Goal: Task Accomplishment & Management: Complete application form

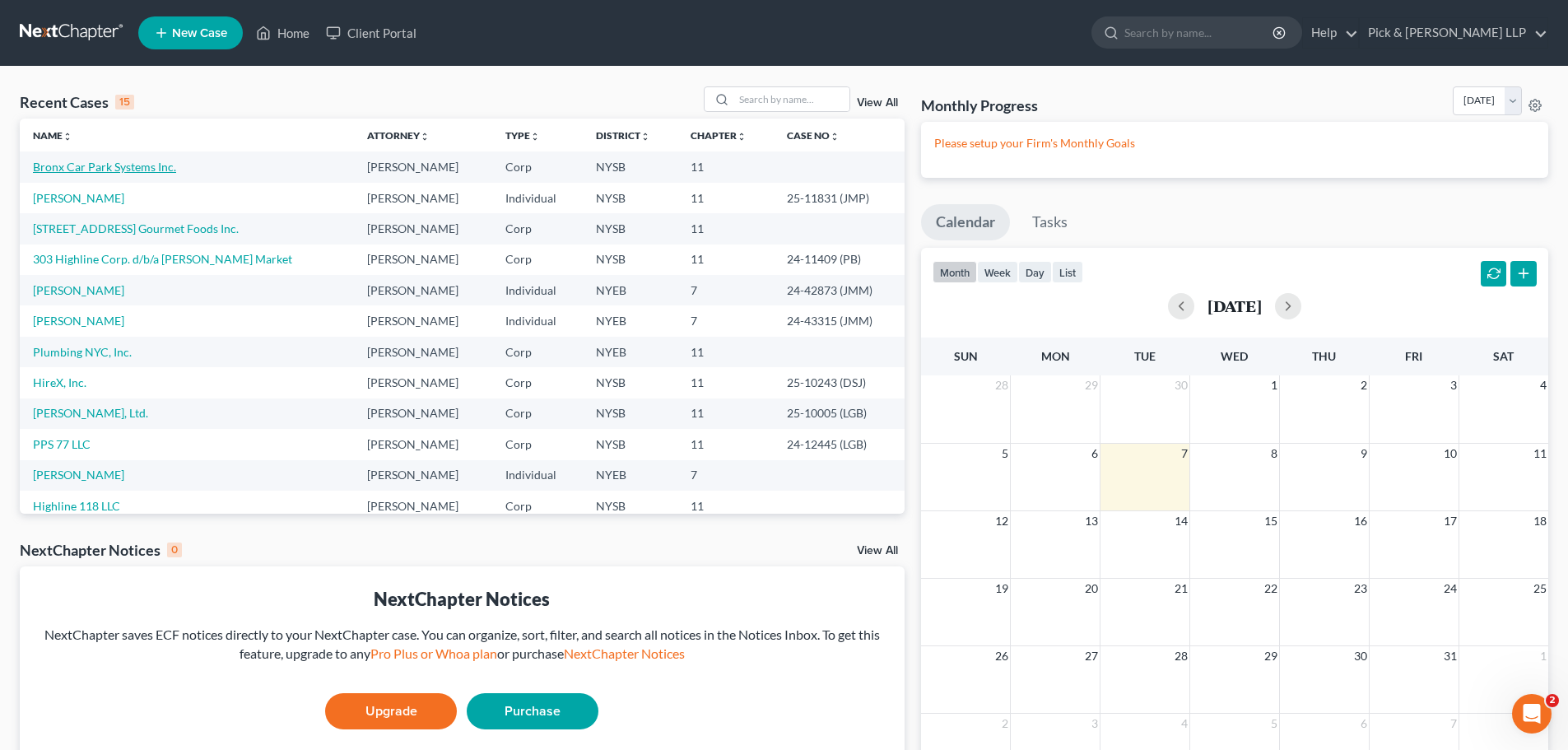
click at [145, 172] on link "Bronx Car Park Systems Inc." at bounding box center [105, 166] width 143 height 14
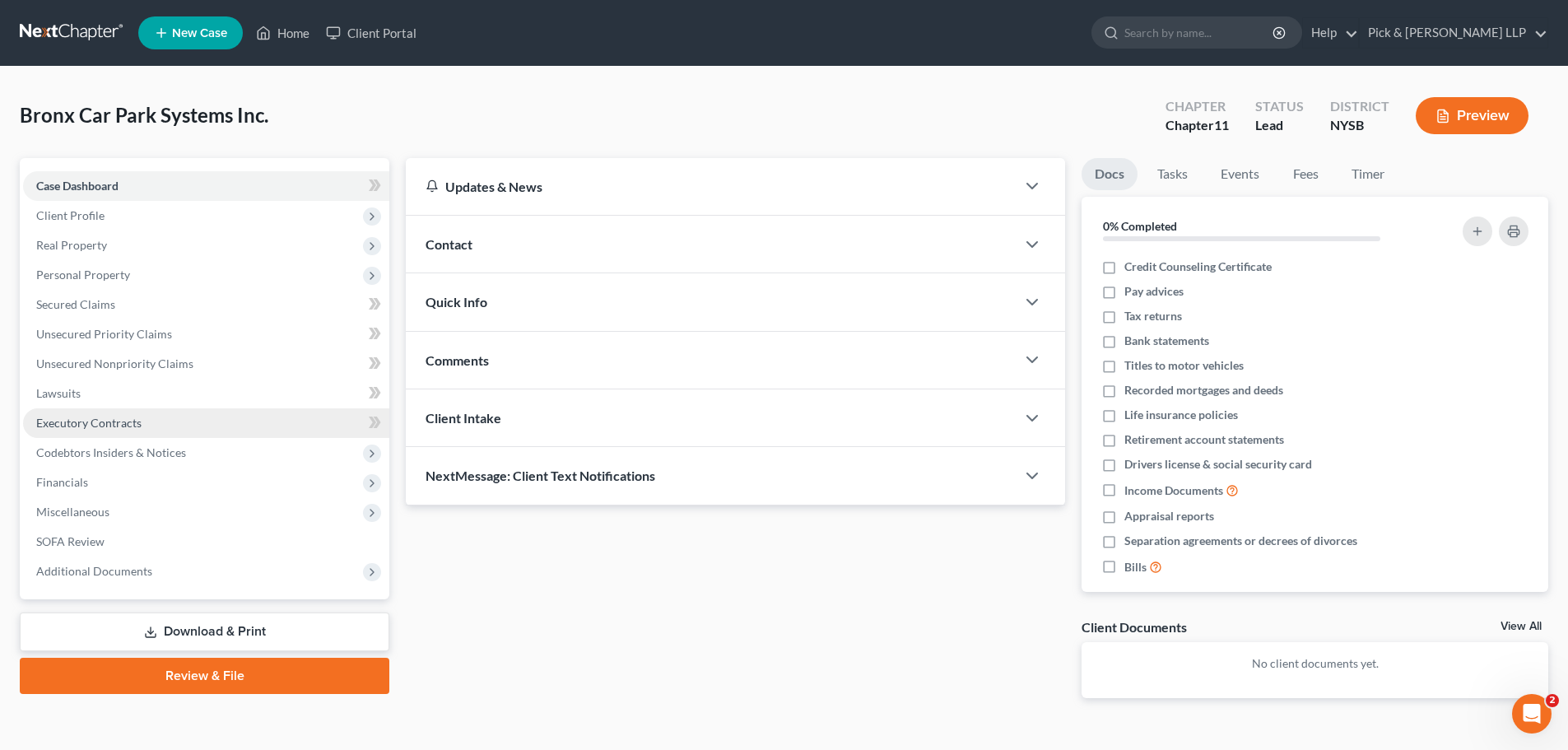
click at [127, 416] on span "Executory Contracts" at bounding box center [89, 423] width 106 height 14
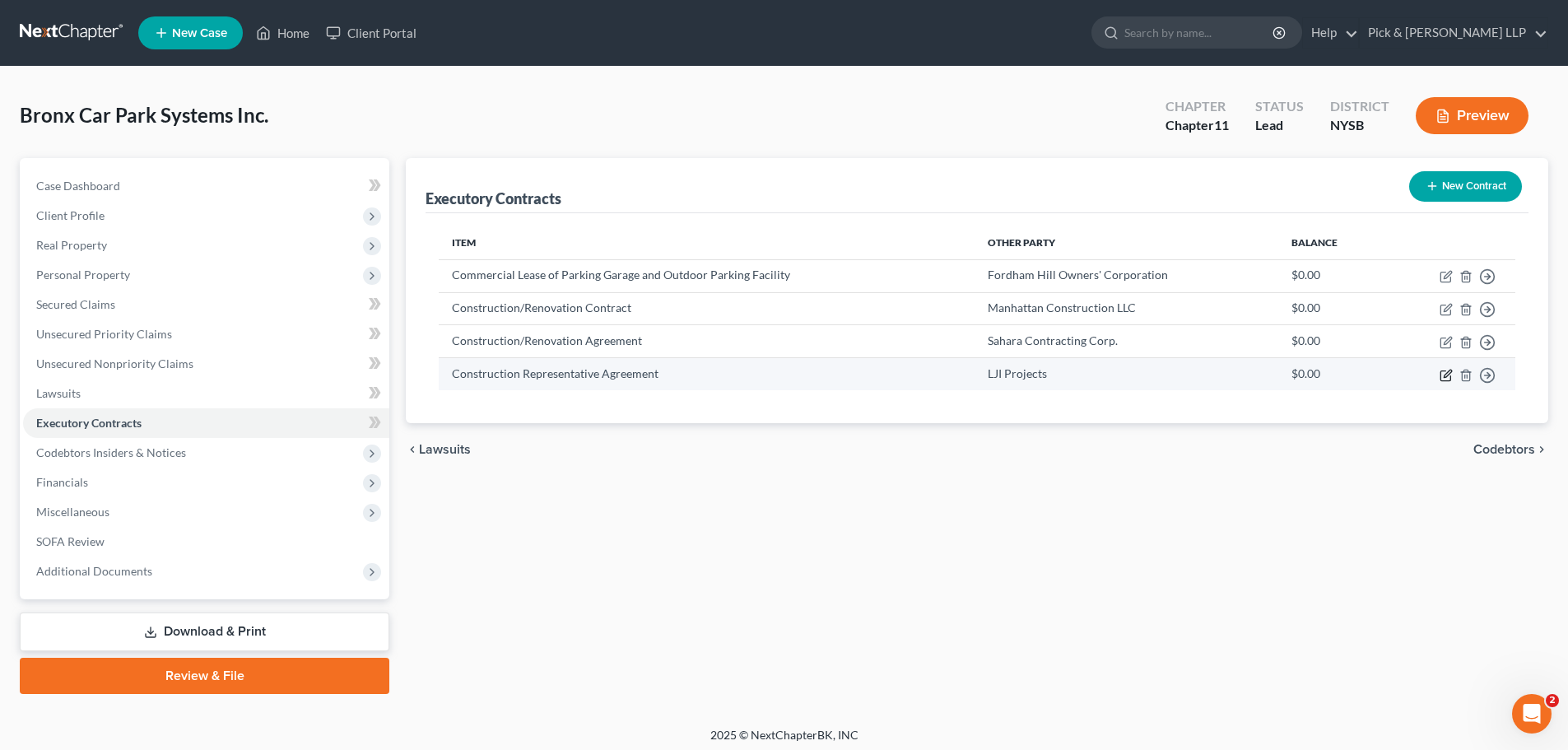
click at [1444, 377] on icon "button" at bounding box center [1448, 374] width 8 height 8
select select "35"
select select "2"
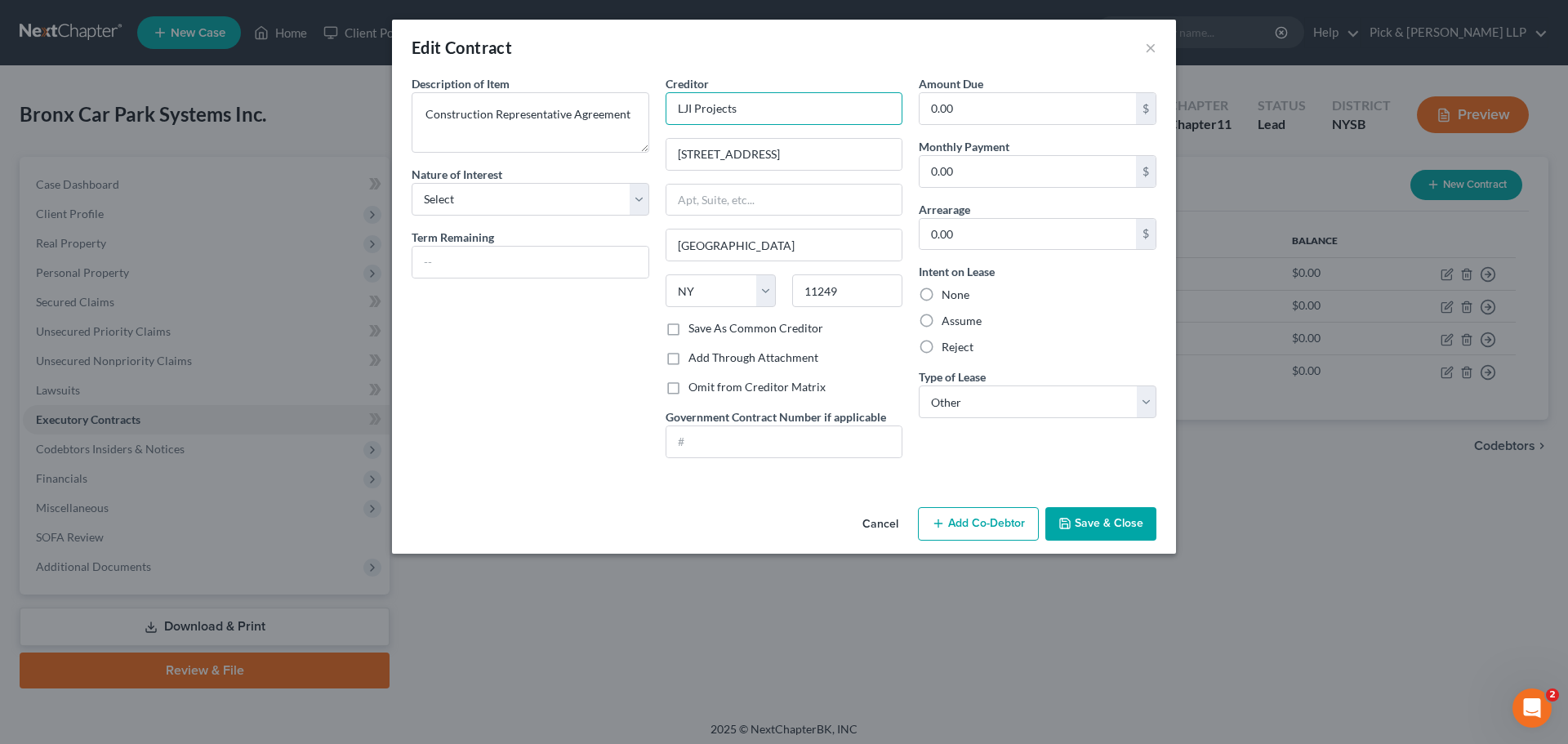
click at [795, 106] on input "LJI Projects" at bounding box center [784, 109] width 238 height 33
click at [752, 118] on input "LJI Projects LLC" at bounding box center [784, 109] width 238 height 33
click at [753, 118] on input "LJI Projects LLC" at bounding box center [784, 109] width 238 height 33
drag, startPoint x: 739, startPoint y: 149, endPoint x: 807, endPoint y: 154, distance: 68.2
click at [754, 150] on input "[STREET_ADDRESS]" at bounding box center [784, 153] width 236 height 31
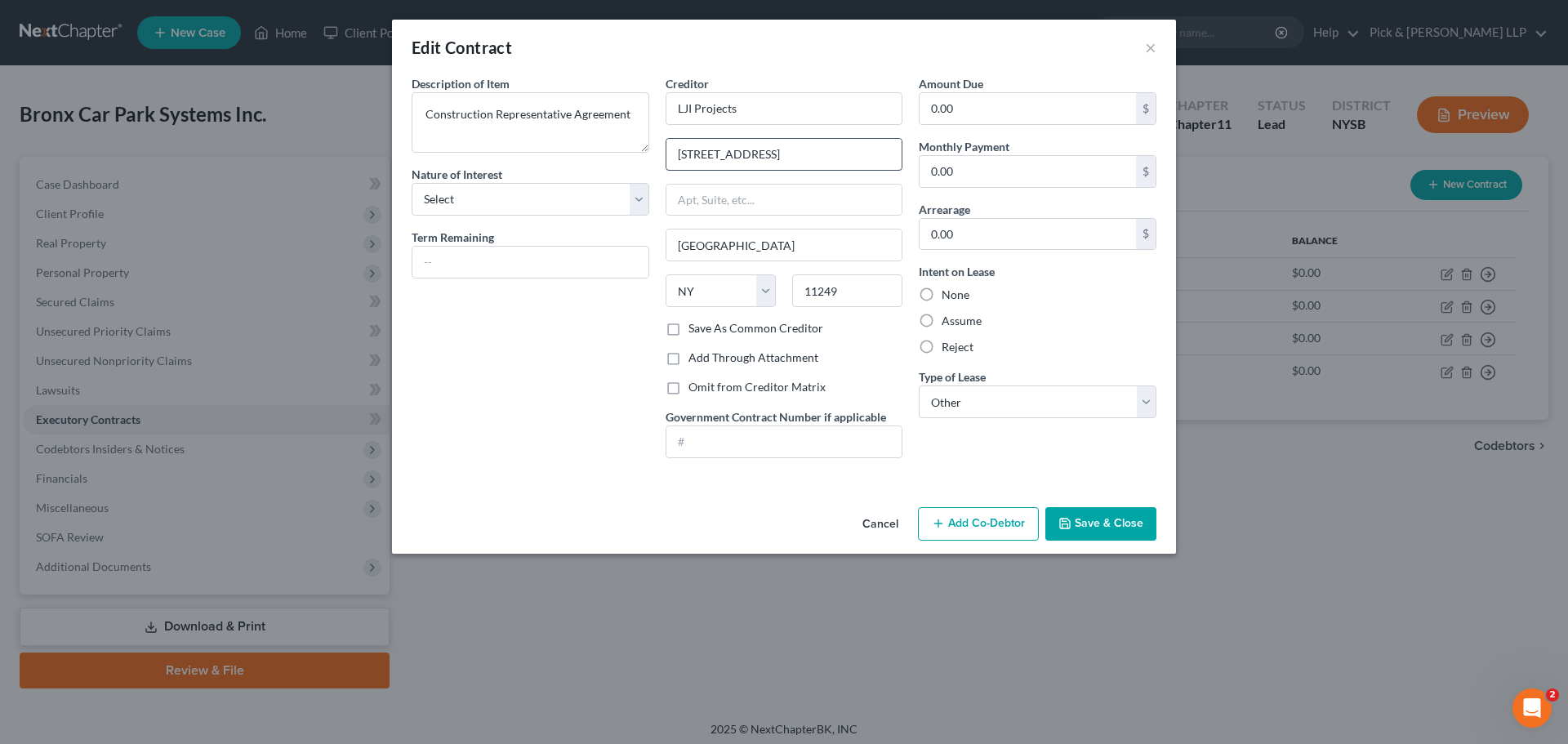
type input "LJI Projects"
click at [800, 155] on input "[STREET_ADDRESS]" at bounding box center [784, 153] width 236 height 31
drag, startPoint x: 698, startPoint y: 152, endPoint x: 1093, endPoint y: 189, distance: 396.7
click at [699, 152] on input "[STREET_ADDRESS]" at bounding box center [784, 153] width 236 height 31
type input "[STREET_ADDRESS]"
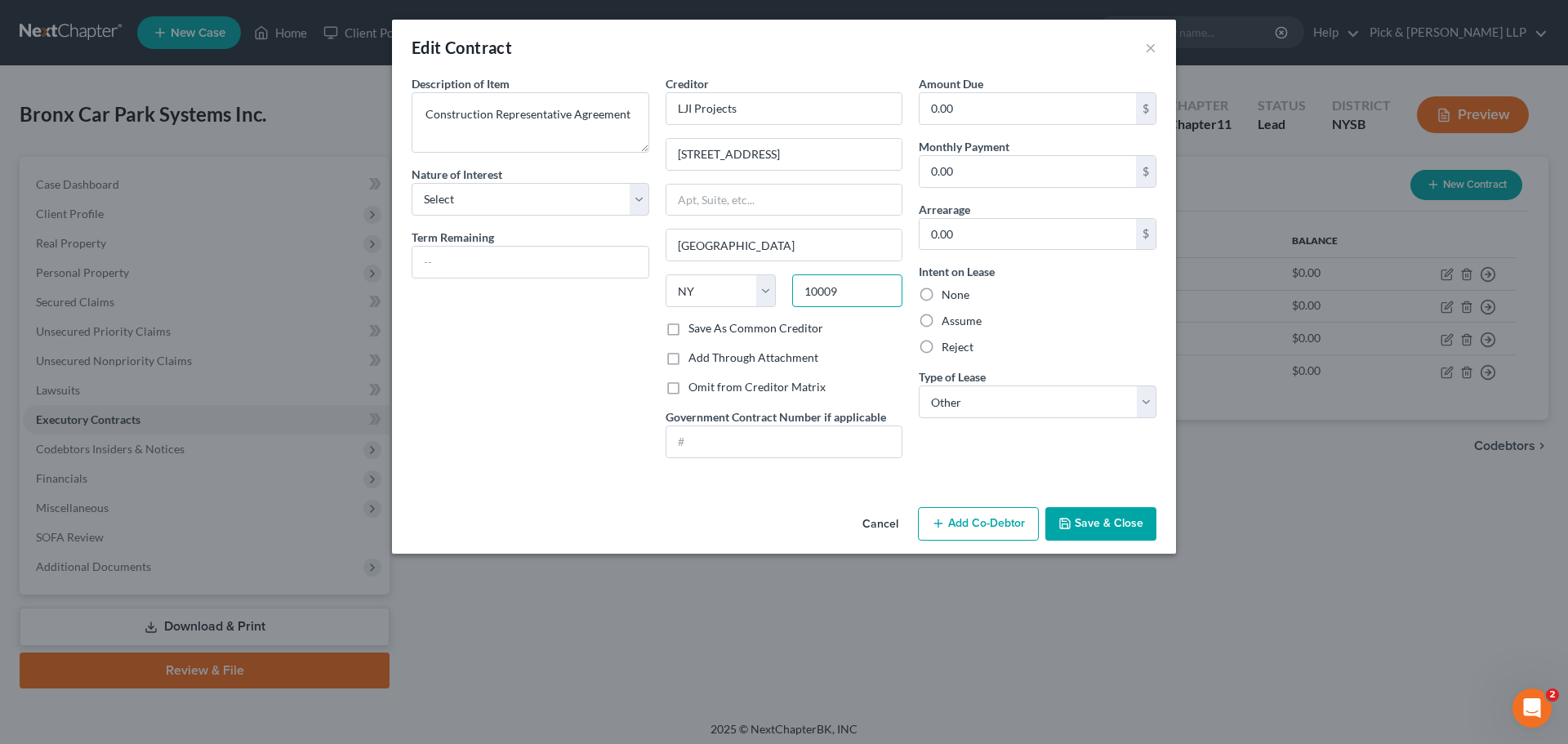
type input "10009"
type input "[US_STATE]"
click at [1121, 522] on button "Save & Close" at bounding box center [1101, 524] width 111 height 35
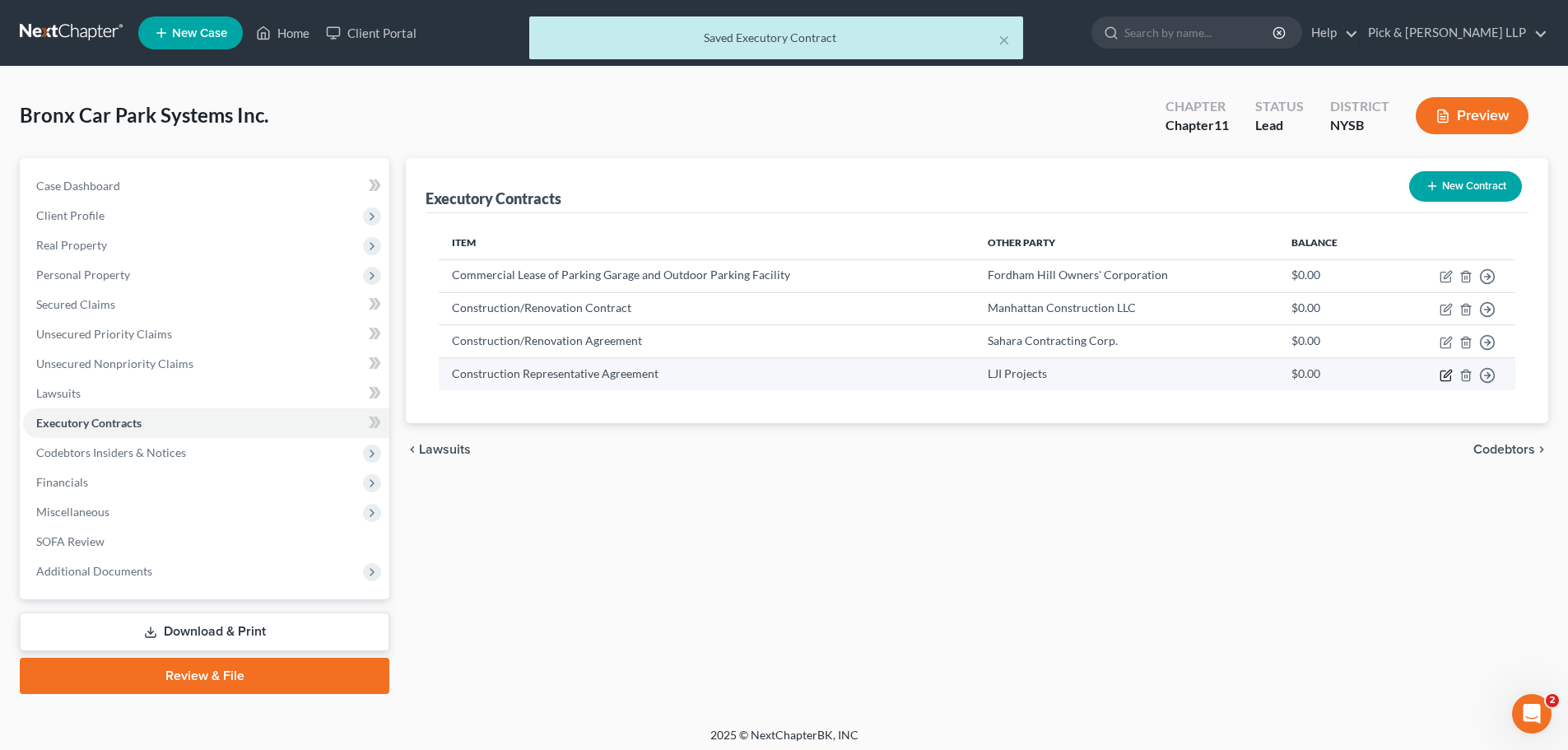
click at [1444, 371] on icon "button" at bounding box center [1445, 375] width 9 height 9
select select "35"
select select "2"
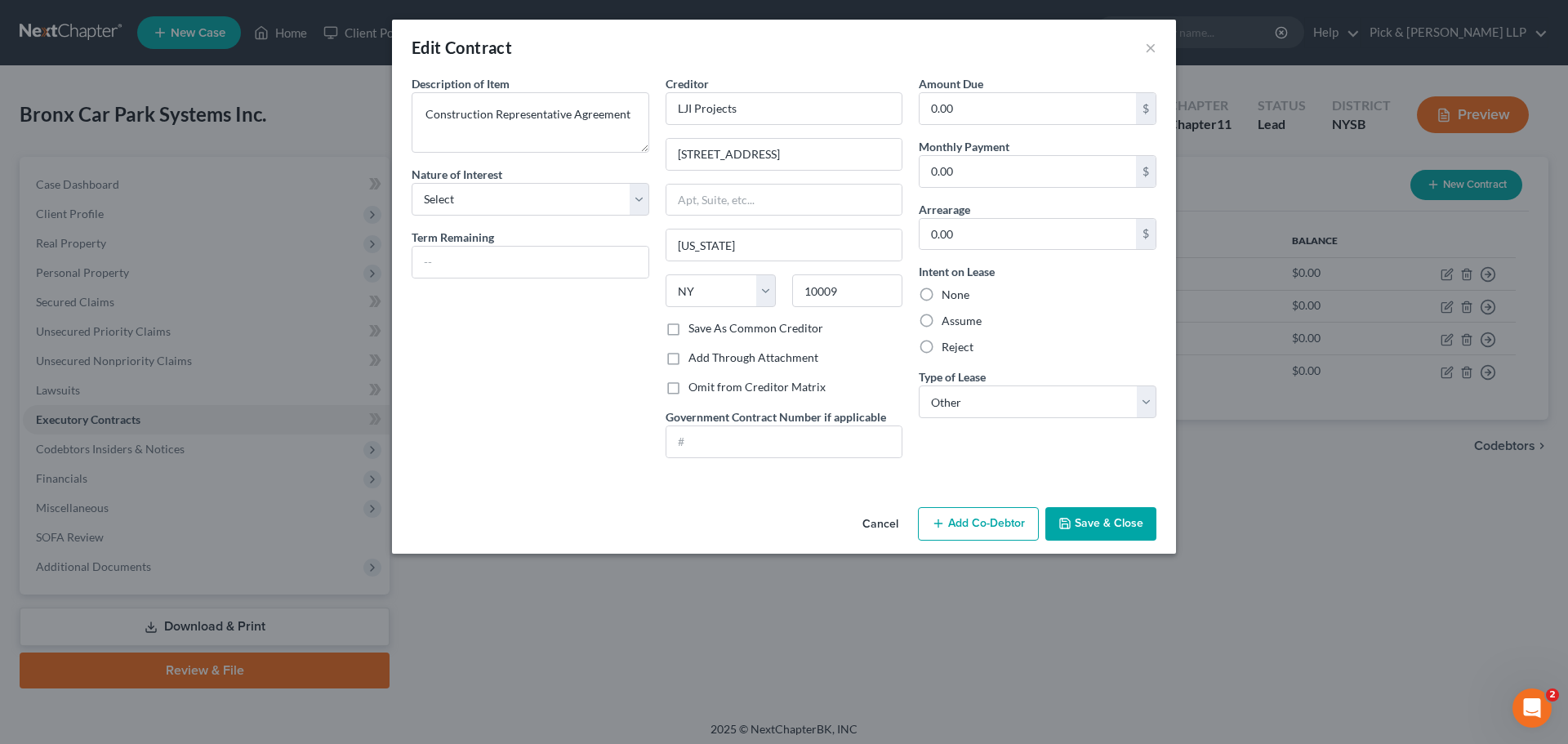
click at [1095, 533] on button "Save & Close" at bounding box center [1101, 524] width 111 height 35
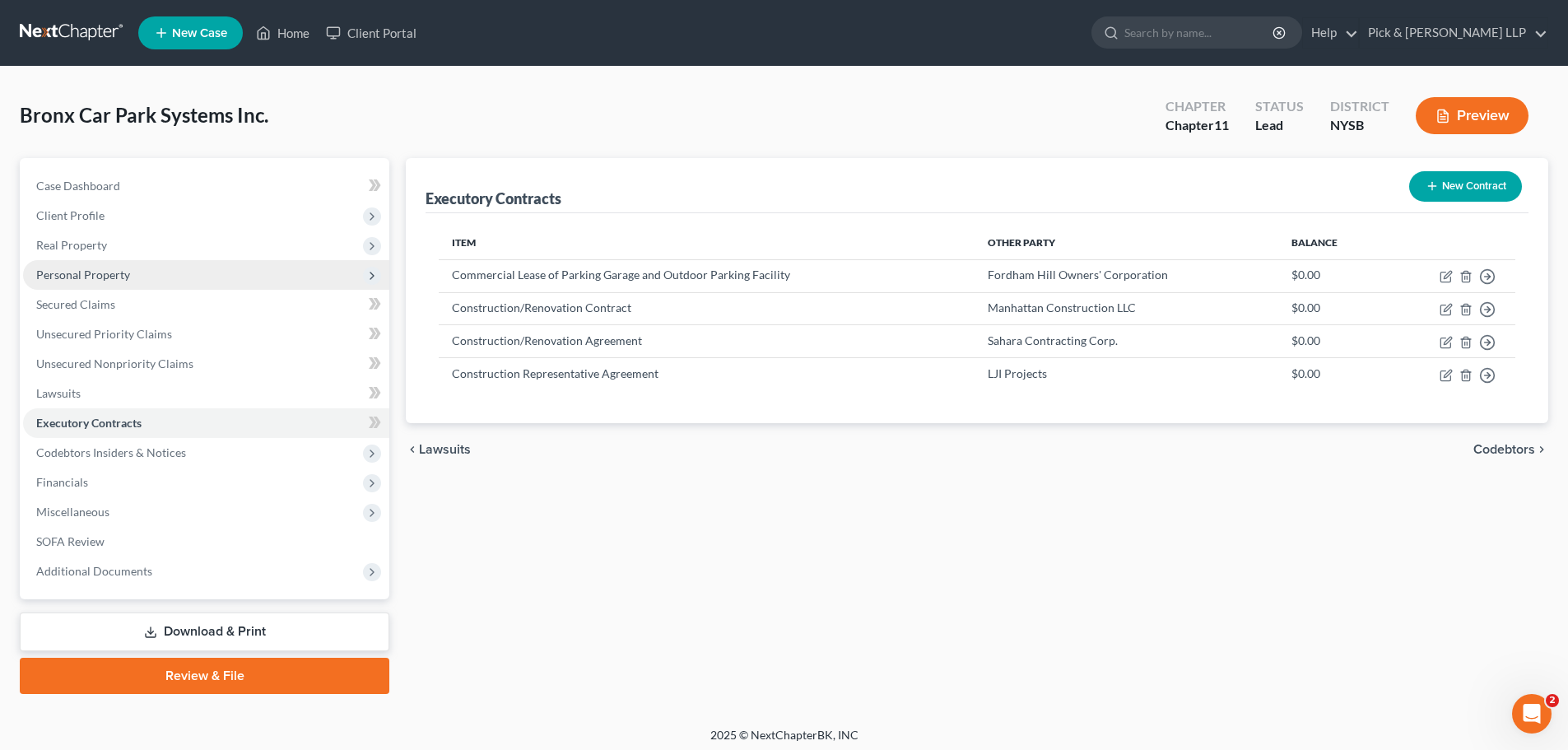
click at [123, 278] on span "Personal Property" at bounding box center [82, 275] width 93 height 14
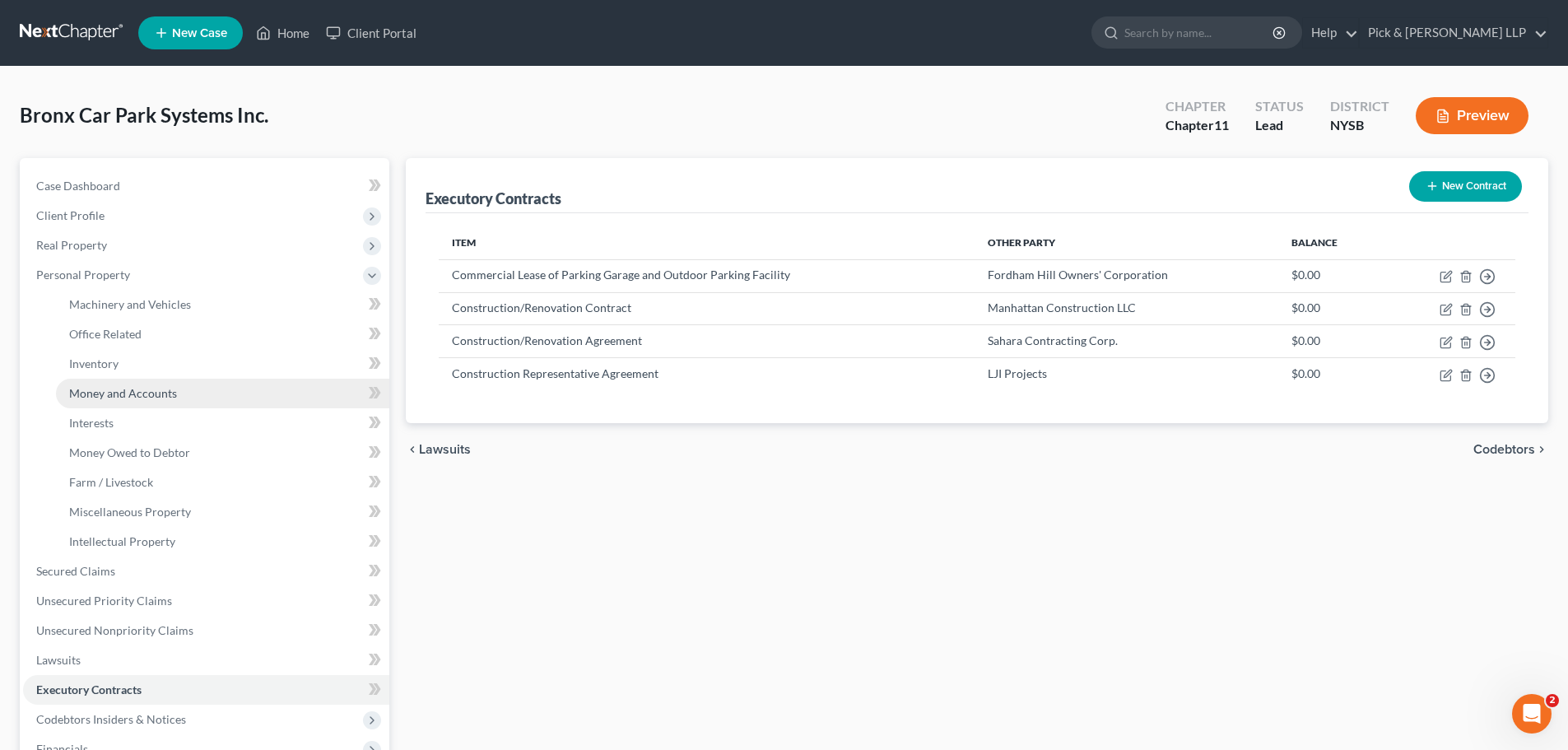
click at [132, 391] on span "Money and Accounts" at bounding box center [123, 392] width 108 height 14
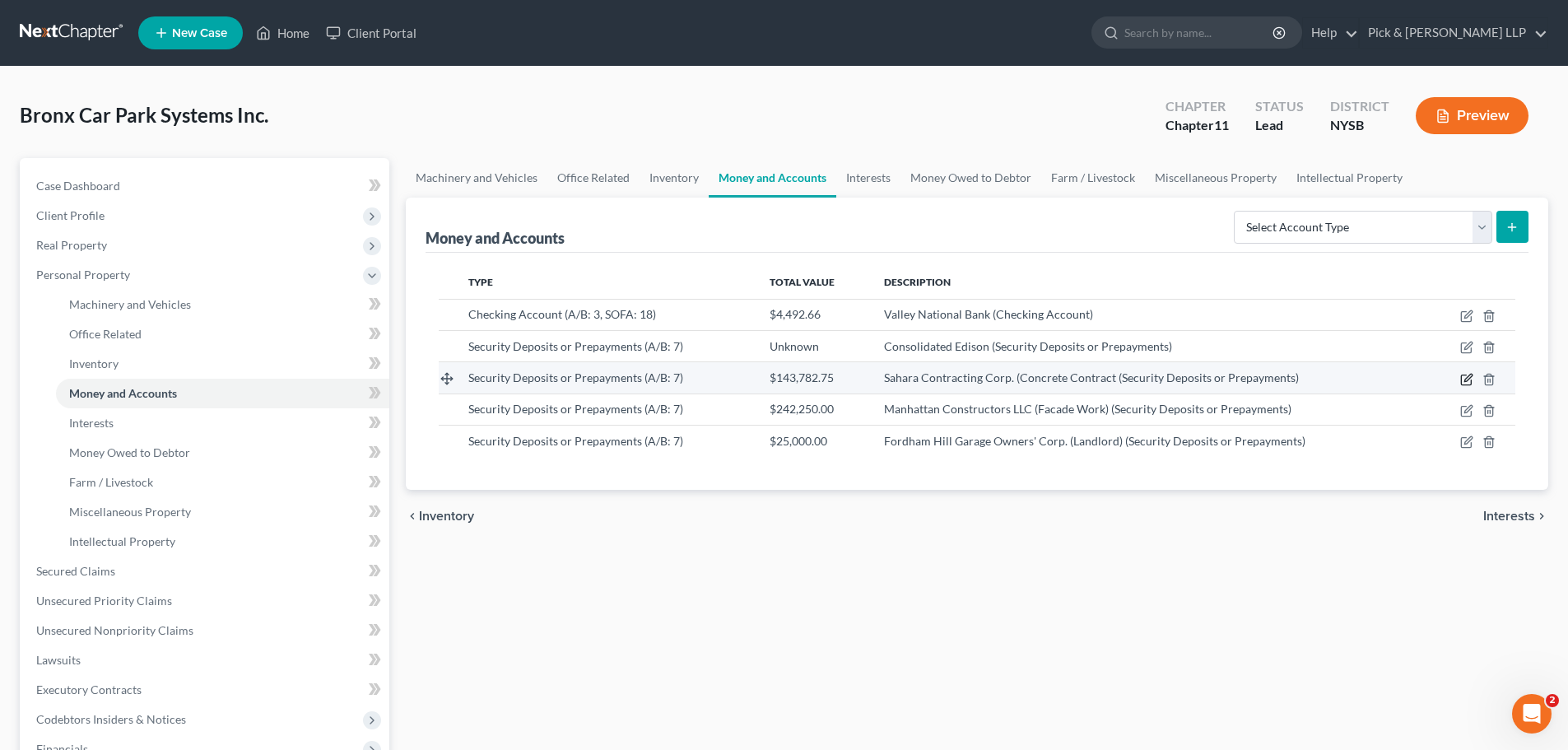
click at [1460, 378] on icon "button" at bounding box center [1467, 379] width 13 height 13
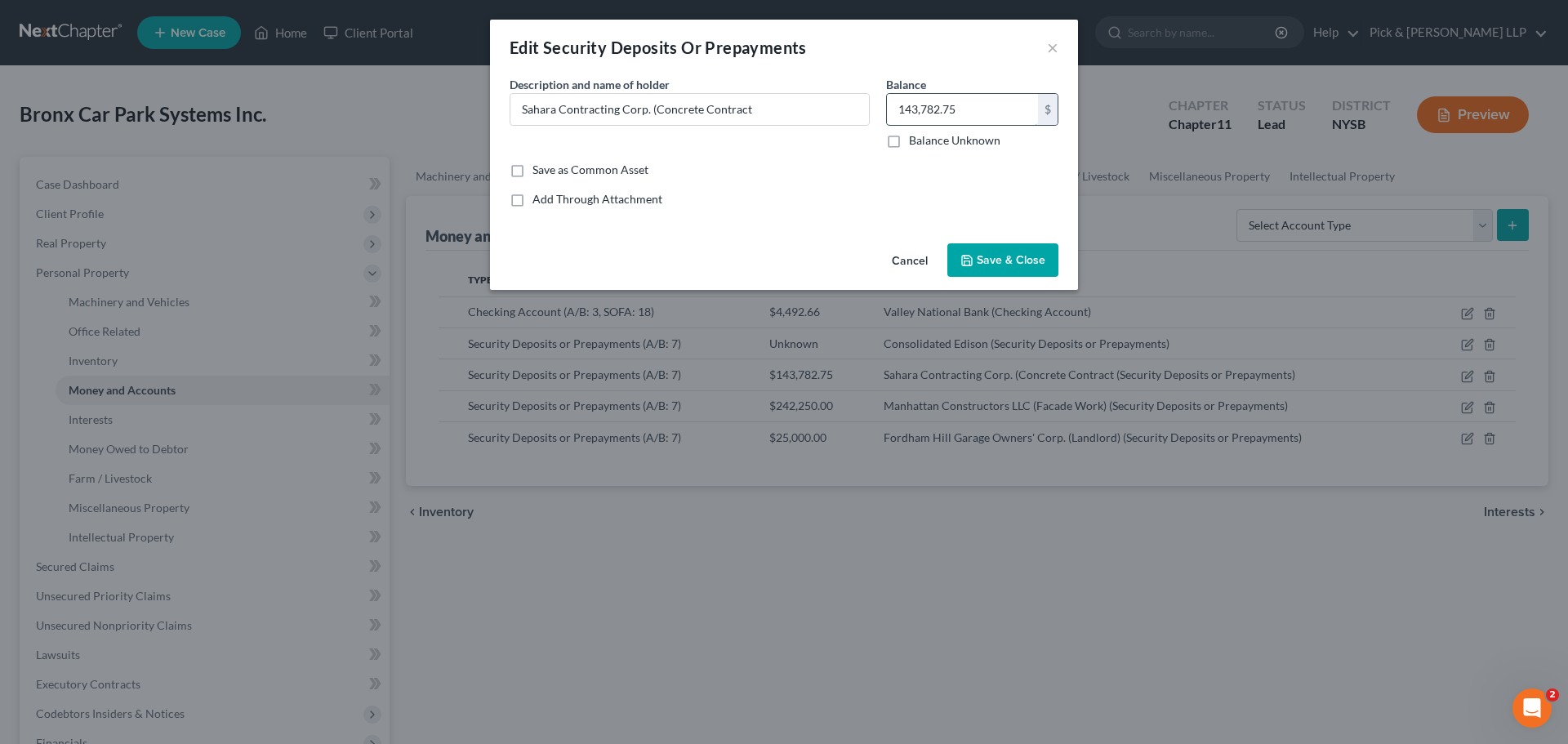
click at [937, 112] on input "143,782.75" at bounding box center [962, 109] width 151 height 31
type input "143,783.75"
click at [1002, 274] on button "Save & Close" at bounding box center [1003, 260] width 111 height 35
